Goal: Navigation & Orientation: Find specific page/section

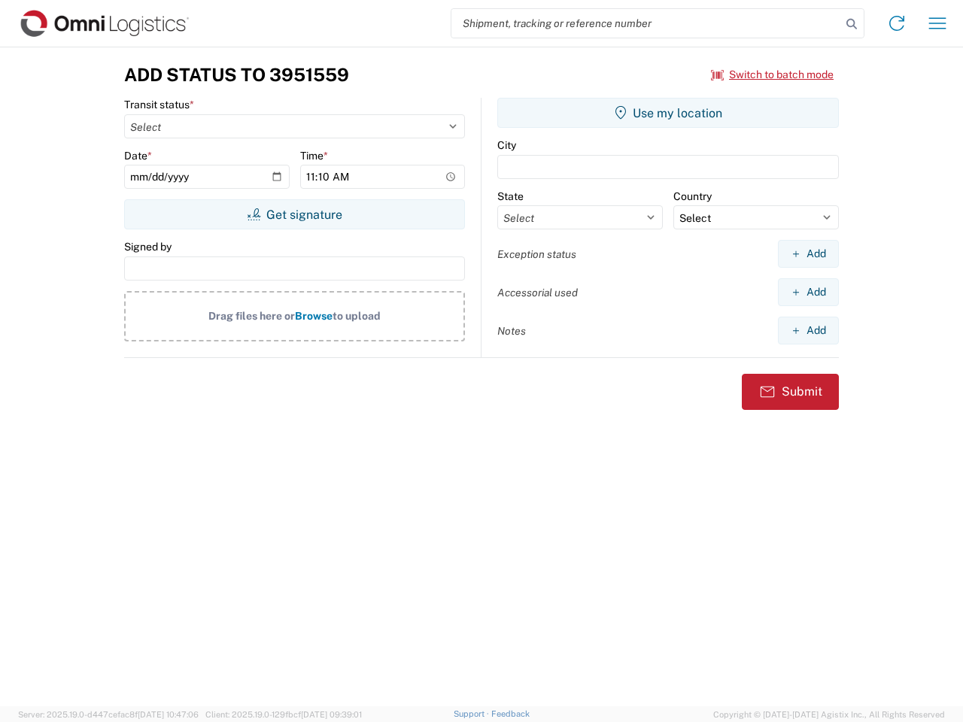
click at [646, 23] on input "search" at bounding box center [646, 23] width 390 height 29
click at [852, 24] on icon at bounding box center [851, 24] width 21 height 21
click at [897, 23] on icon at bounding box center [897, 23] width 24 height 24
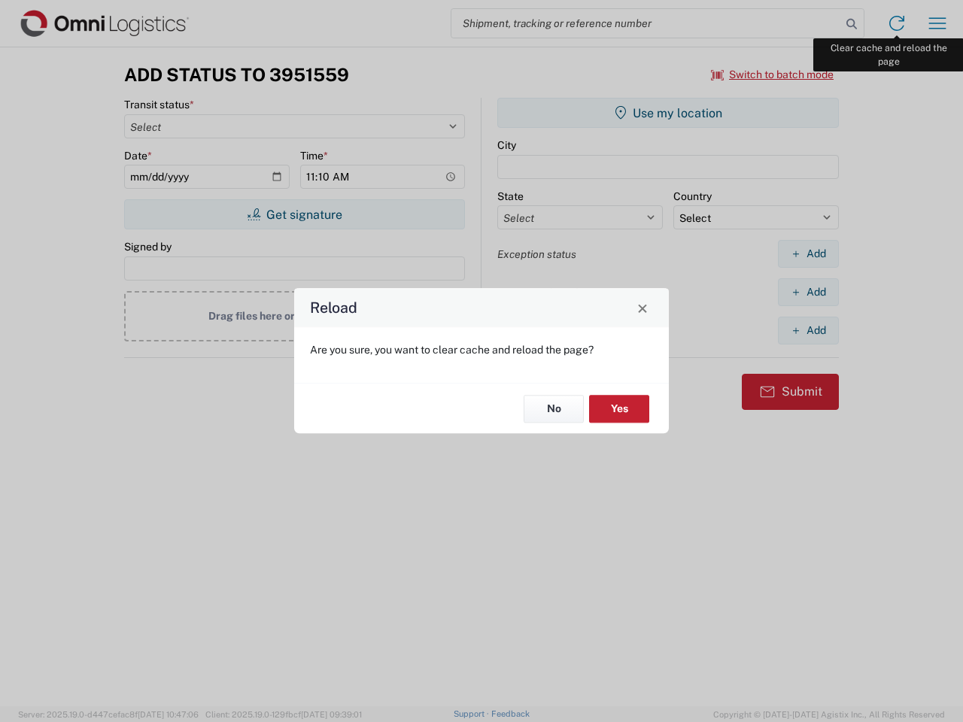
click at [938, 23] on div "Reload Are you sure, you want to clear cache and reload the page? No Yes" at bounding box center [481, 361] width 963 height 722
click at [773, 74] on div "Reload Are you sure, you want to clear cache and reload the page? No Yes" at bounding box center [481, 361] width 963 height 722
click at [294, 214] on div "Reload Are you sure, you want to clear cache and reload the page? No Yes" at bounding box center [481, 361] width 963 height 722
click at [668, 113] on div "Reload Are you sure, you want to clear cache and reload the page? No Yes" at bounding box center [481, 361] width 963 height 722
click at [808, 254] on div "Reload Are you sure, you want to clear cache and reload the page? No Yes" at bounding box center [481, 361] width 963 height 722
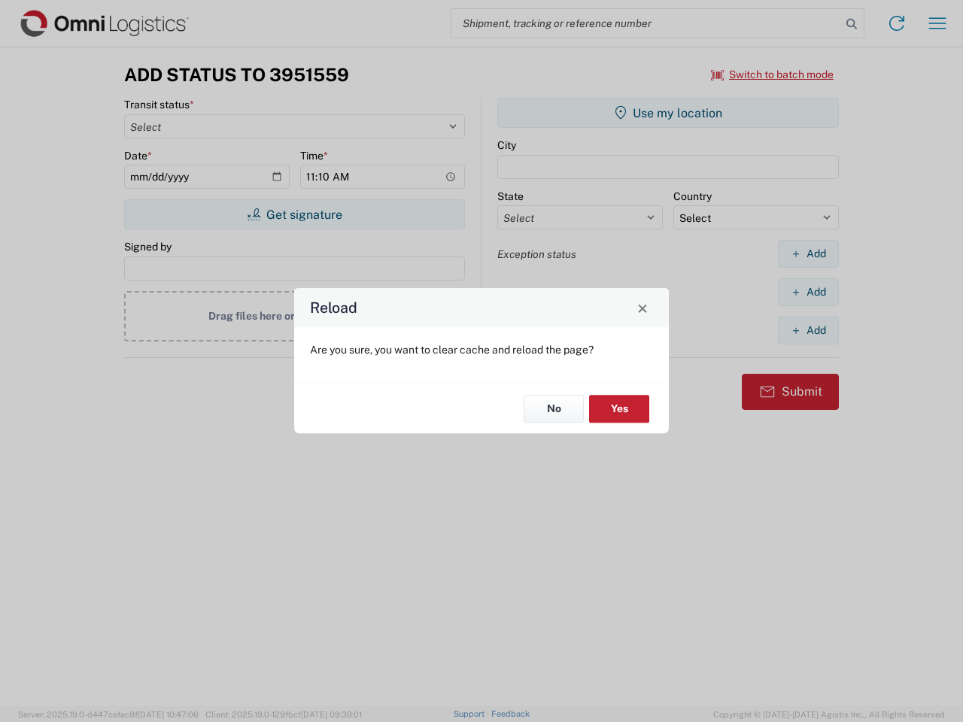
click at [808, 292] on div "Reload Are you sure, you want to clear cache and reload the page? No Yes" at bounding box center [481, 361] width 963 height 722
click at [808, 330] on div "Reload Are you sure, you want to clear cache and reload the page? No Yes" at bounding box center [481, 361] width 963 height 722
